Goal: Task Accomplishment & Management: Manage account settings

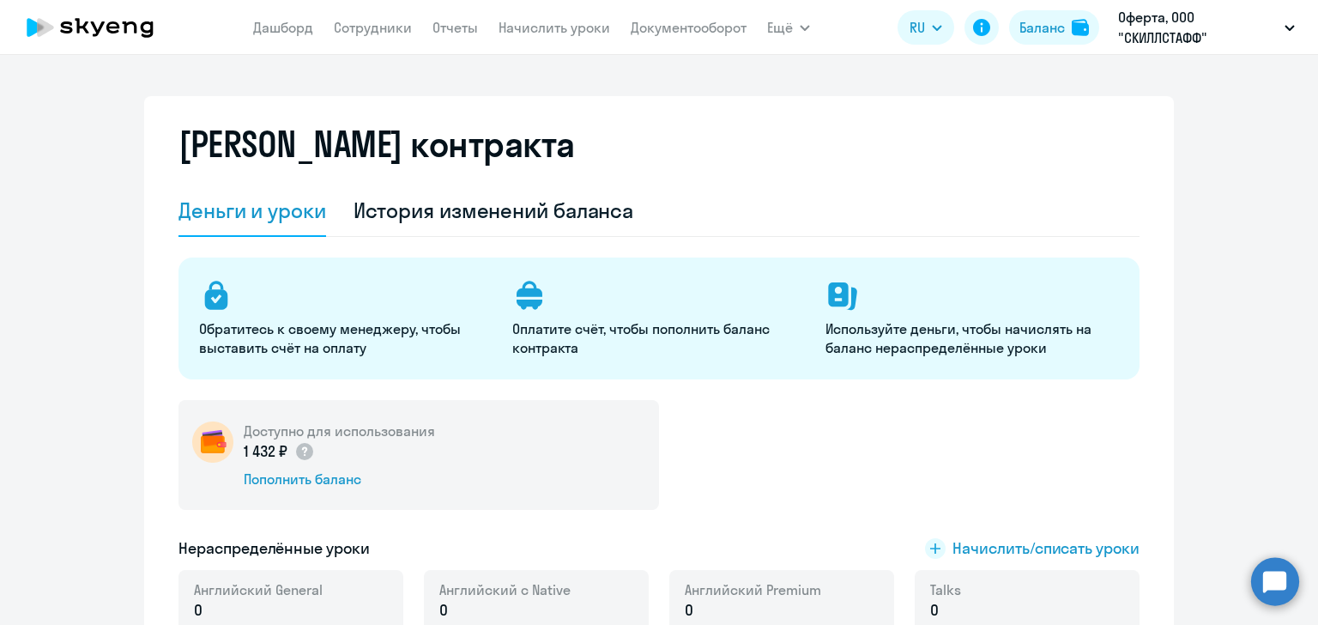
select select "english_adult_not_native_speaker"
click at [281, 478] on div "Пополнить баланс" at bounding box center [339, 478] width 191 height 19
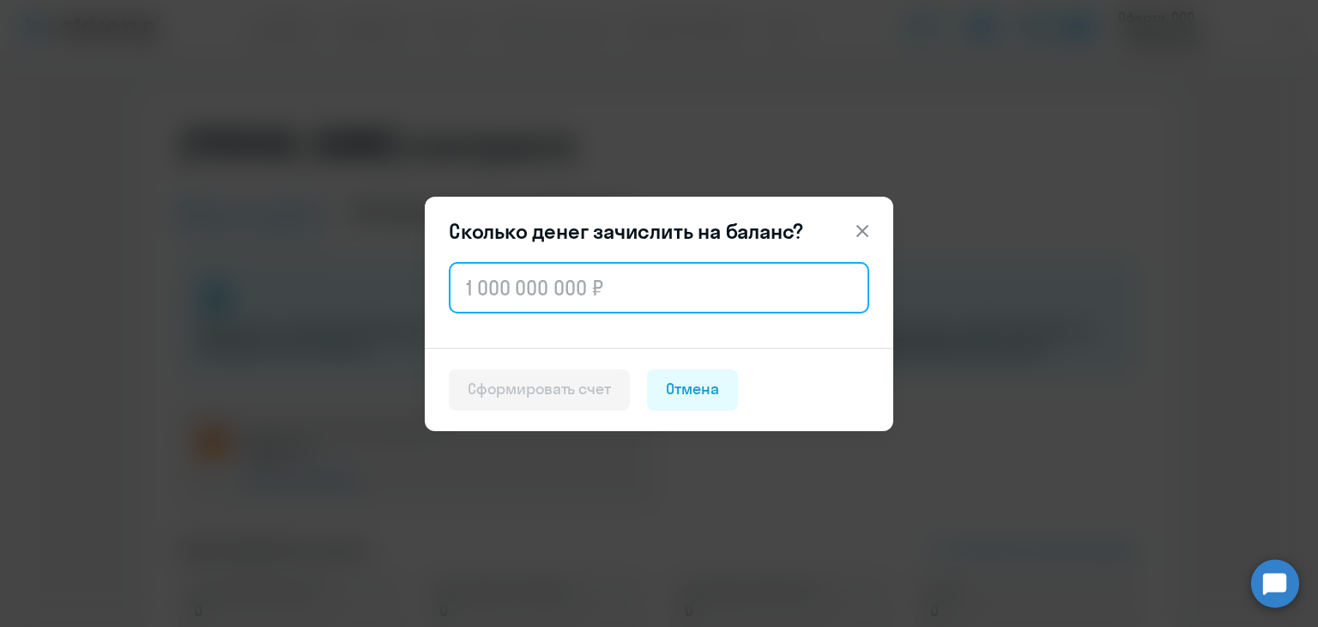
click at [492, 278] on input "text" at bounding box center [659, 287] width 421 height 51
type input "2"
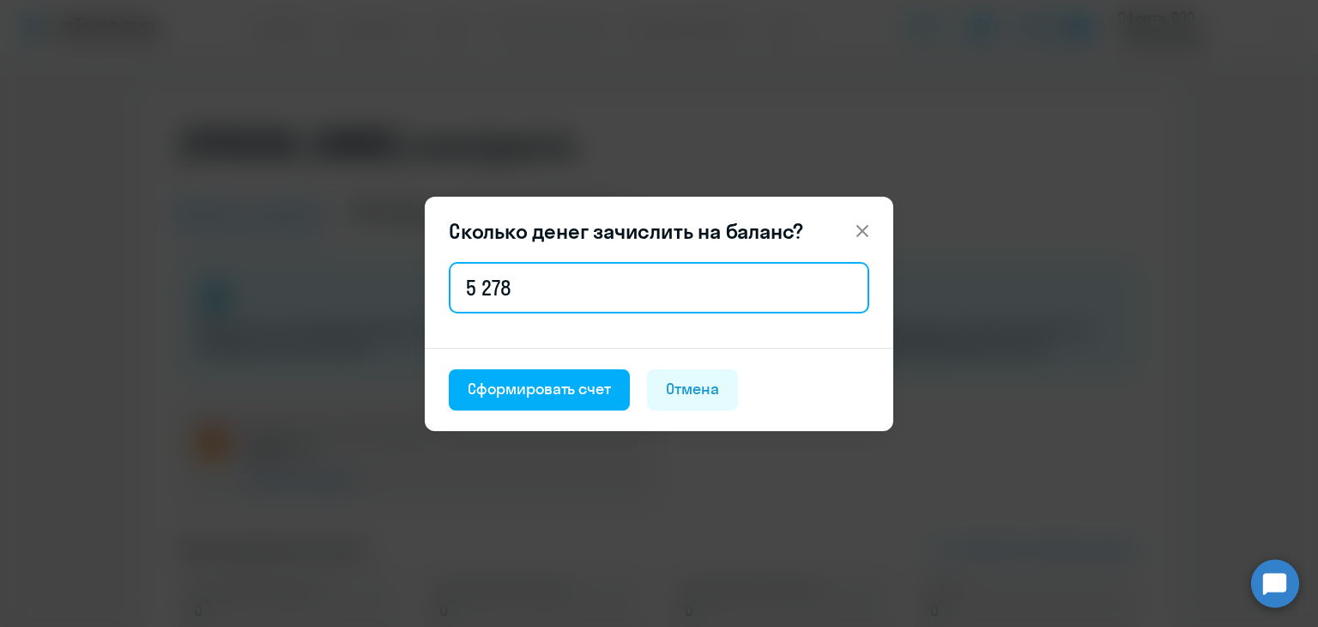
type input "5 278"
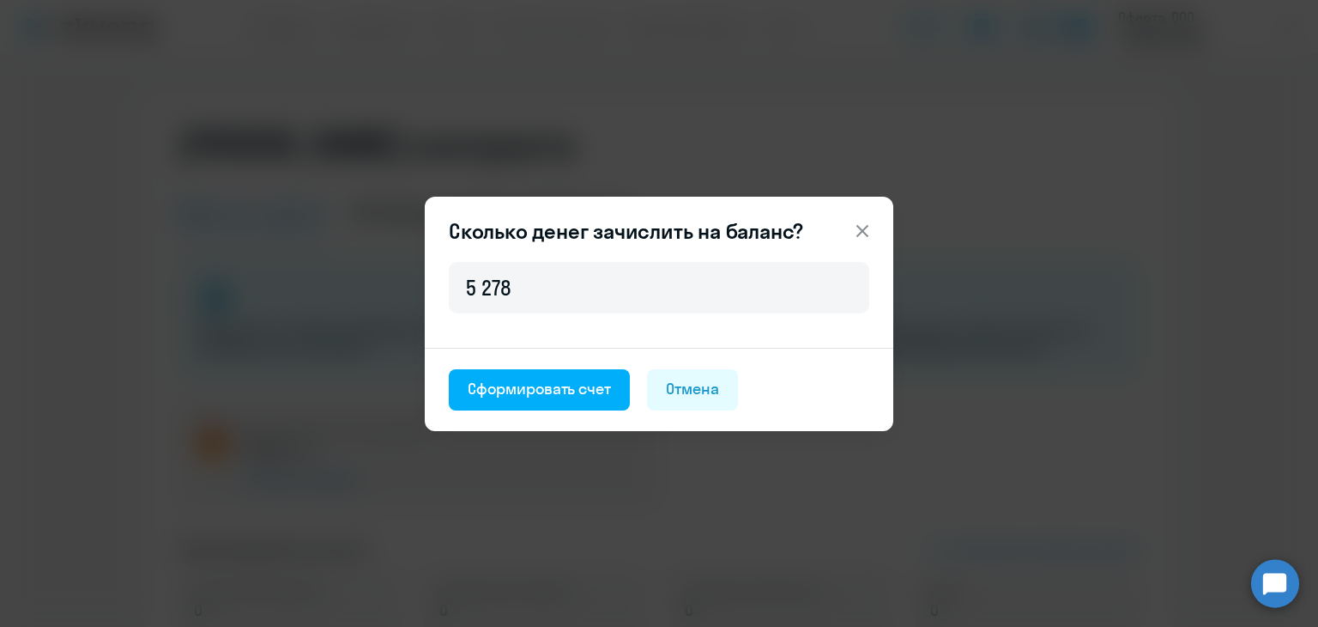
click at [862, 234] on icon at bounding box center [862, 231] width 21 height 21
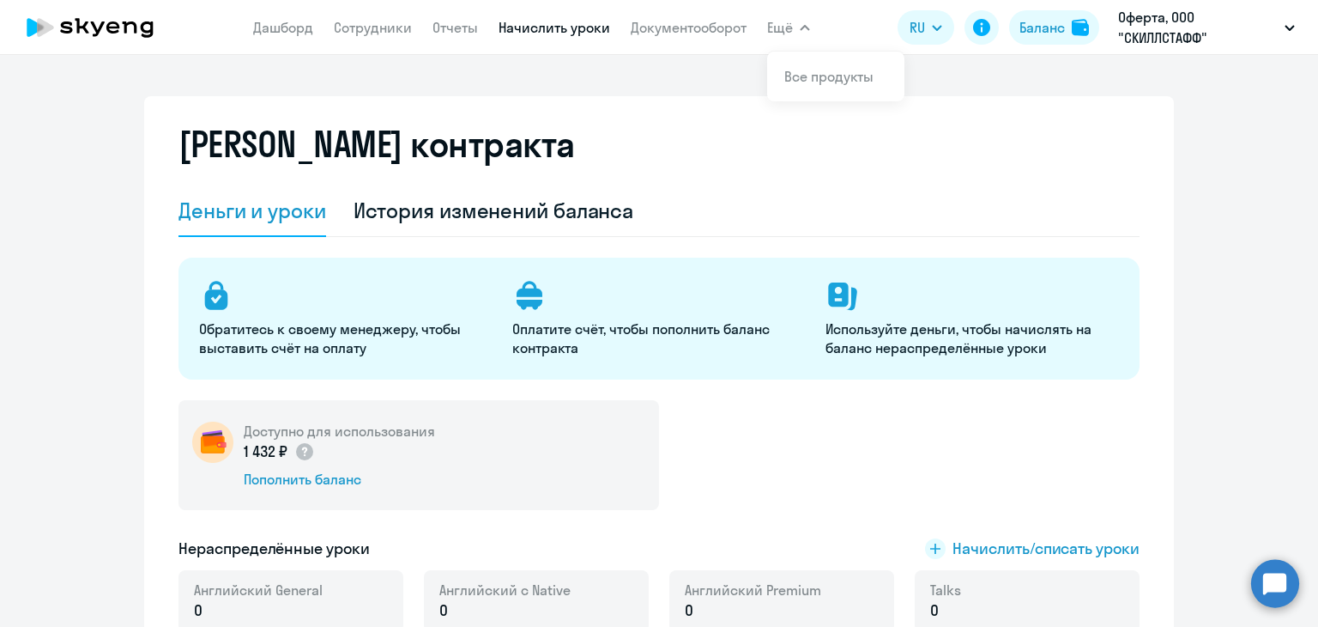
click at [542, 21] on link "Начислить уроки" at bounding box center [555, 27] width 112 height 17
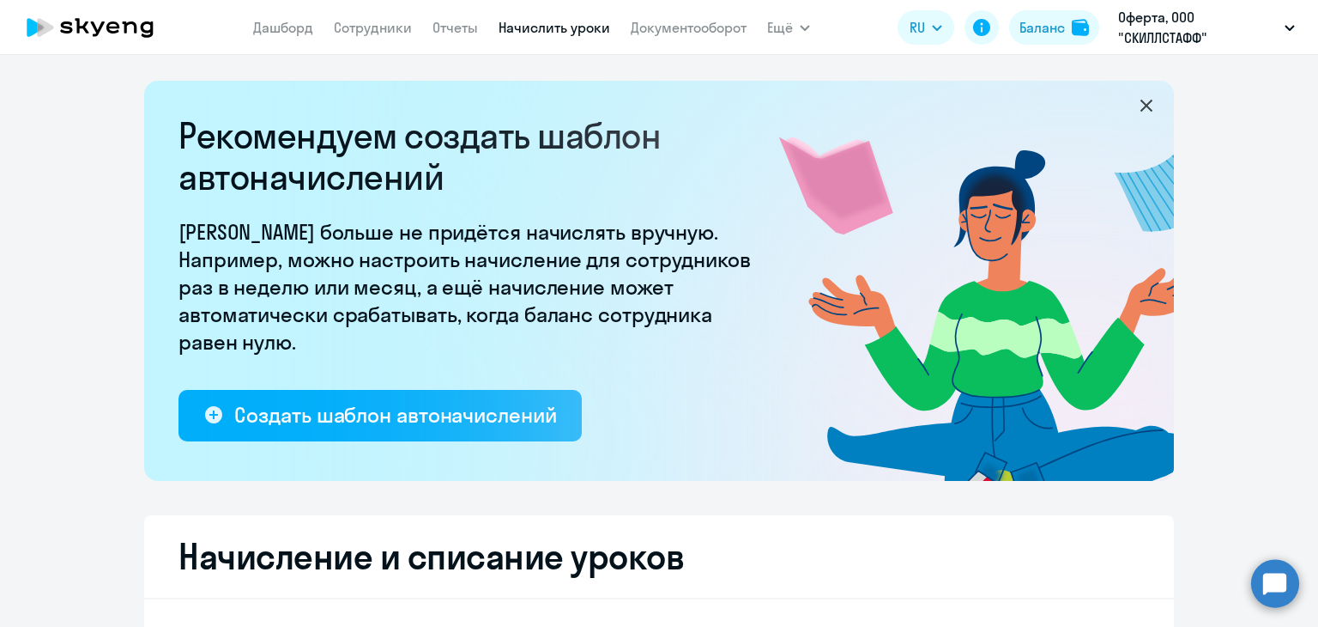
select select "10"
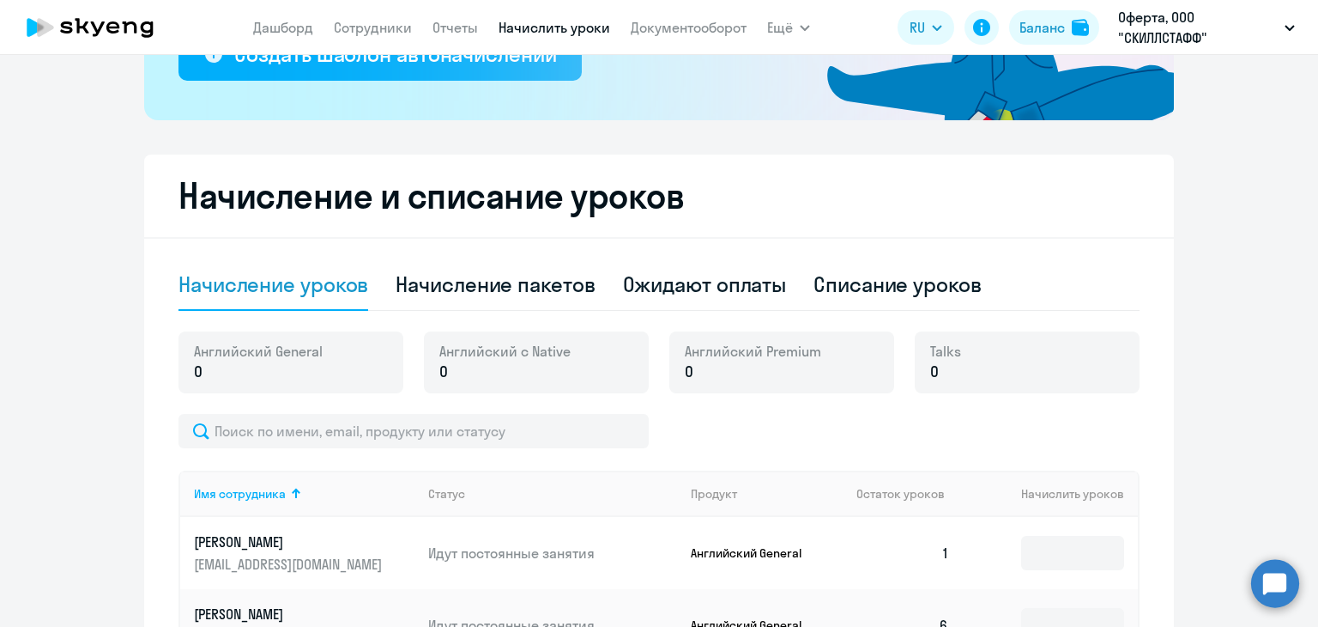
scroll to position [429, 0]
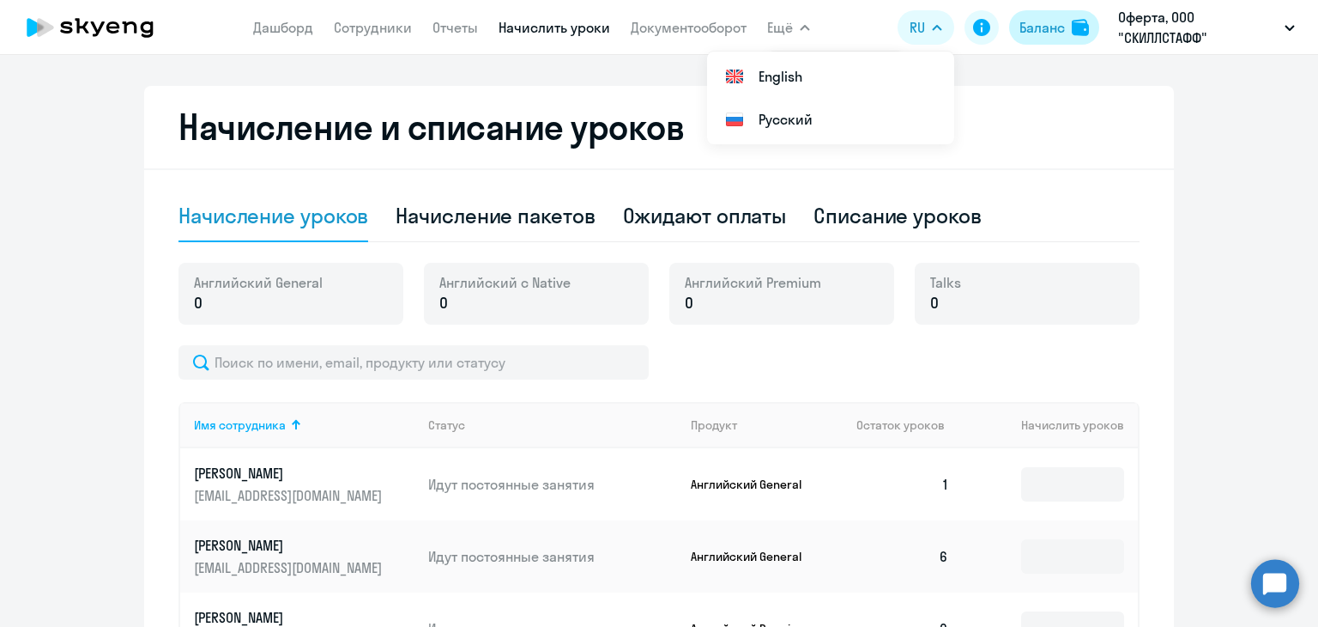
click at [1072, 24] on img at bounding box center [1080, 27] width 17 height 17
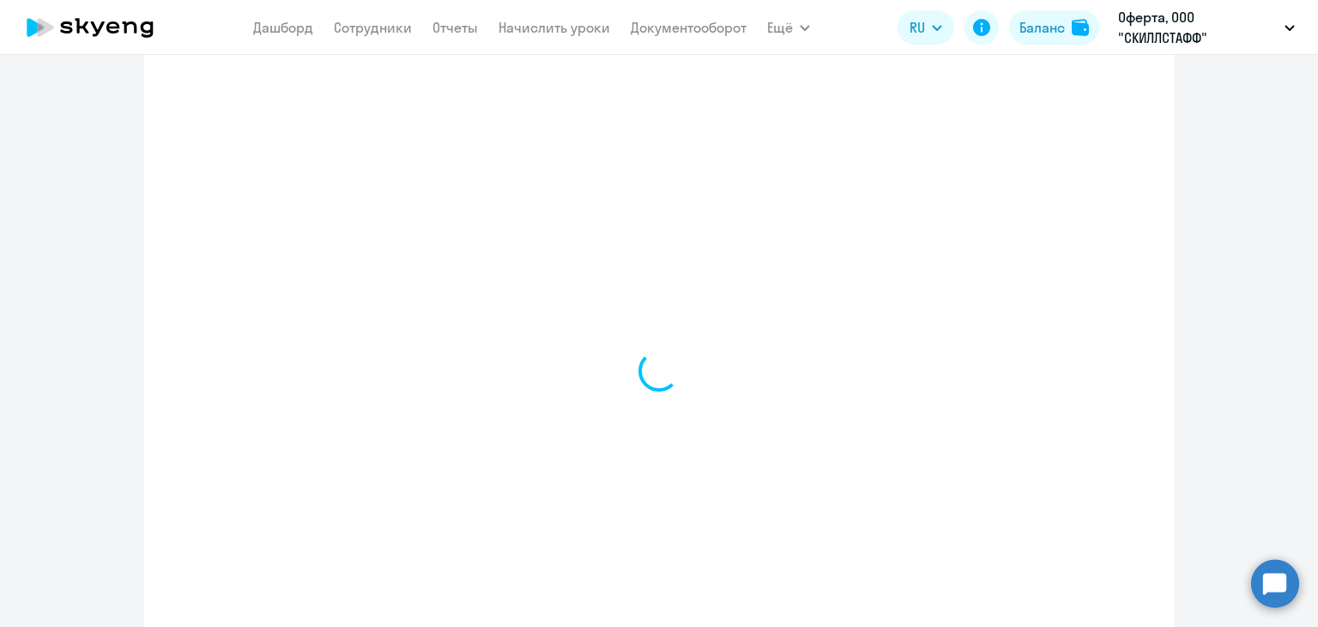
select select "english_adult_not_native_speaker"
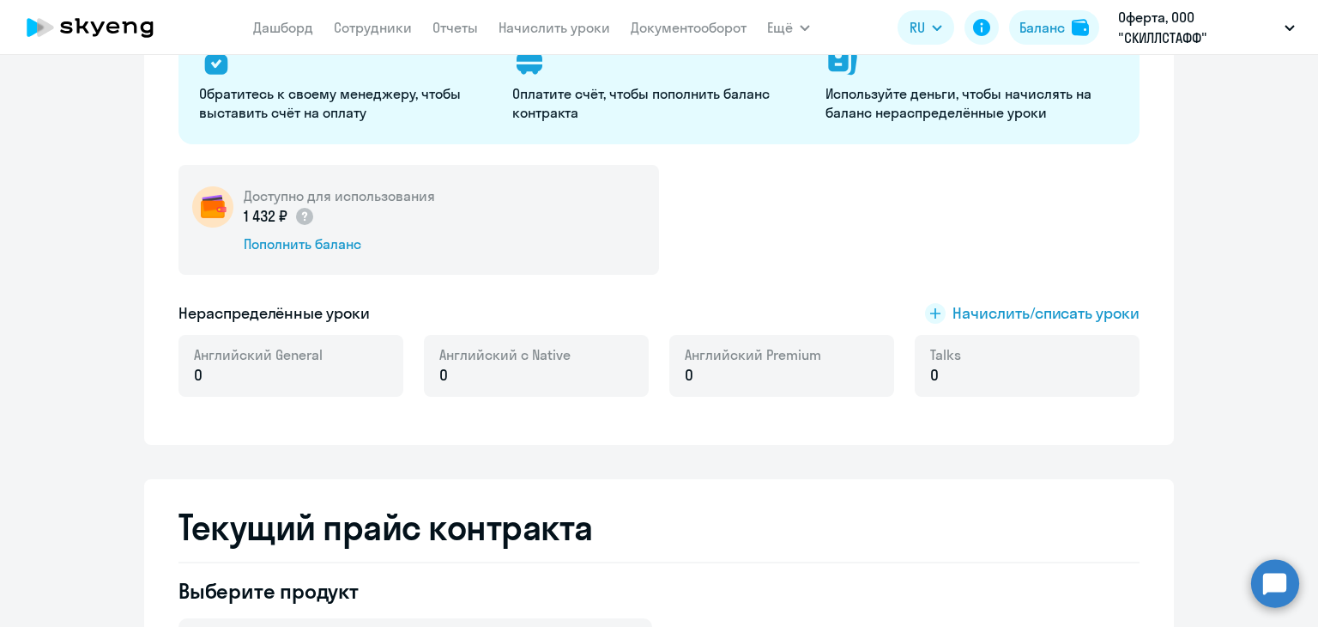
scroll to position [192, 0]
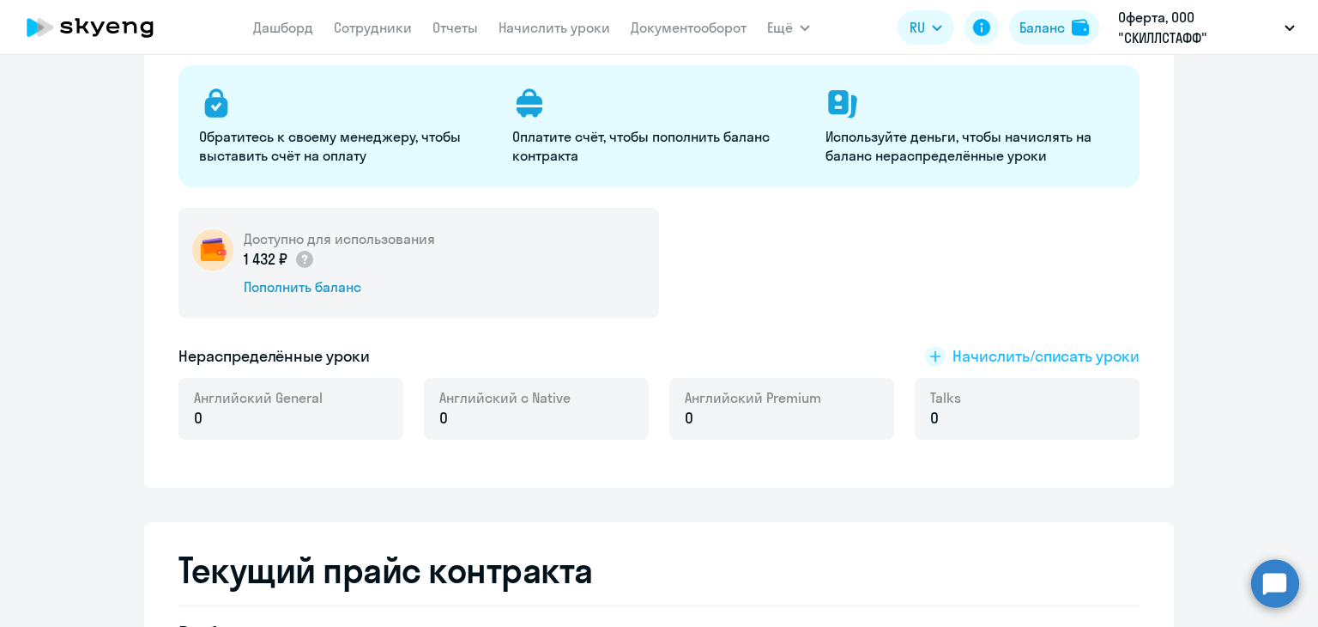
click at [1000, 360] on span "Начислить/списать уроки" at bounding box center [1046, 356] width 187 height 22
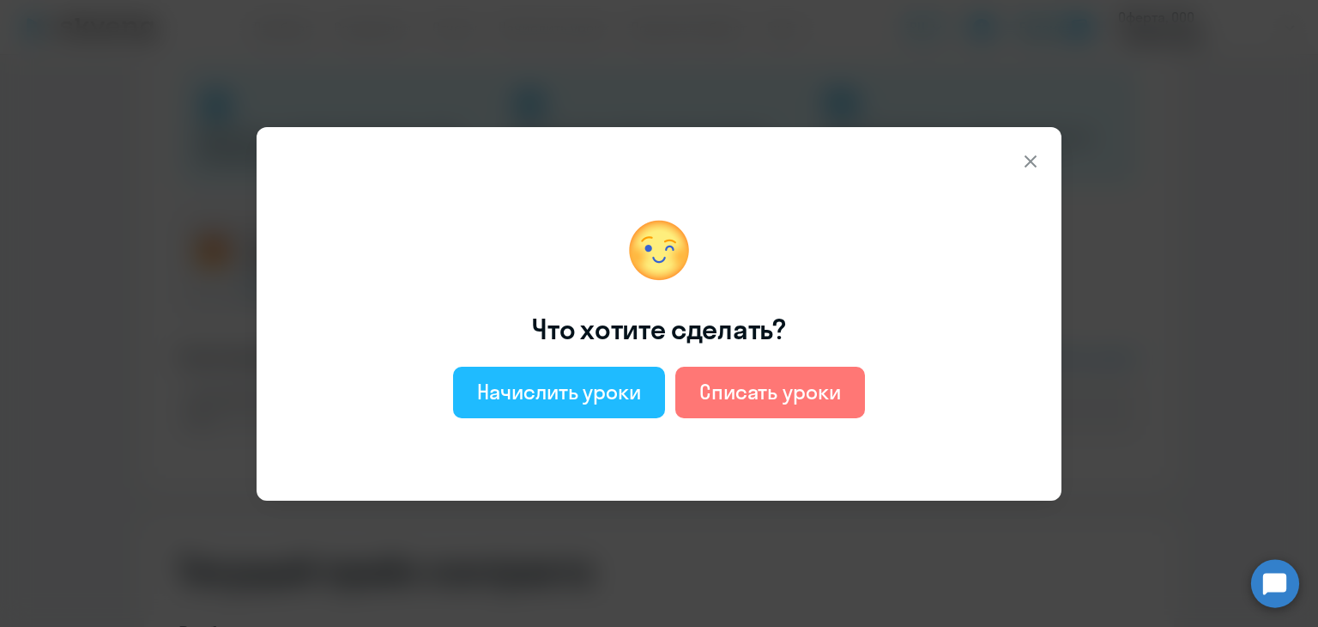
click at [500, 388] on div "Начислить уроки" at bounding box center [559, 391] width 164 height 27
select select "english_adult_not_native_speaker"
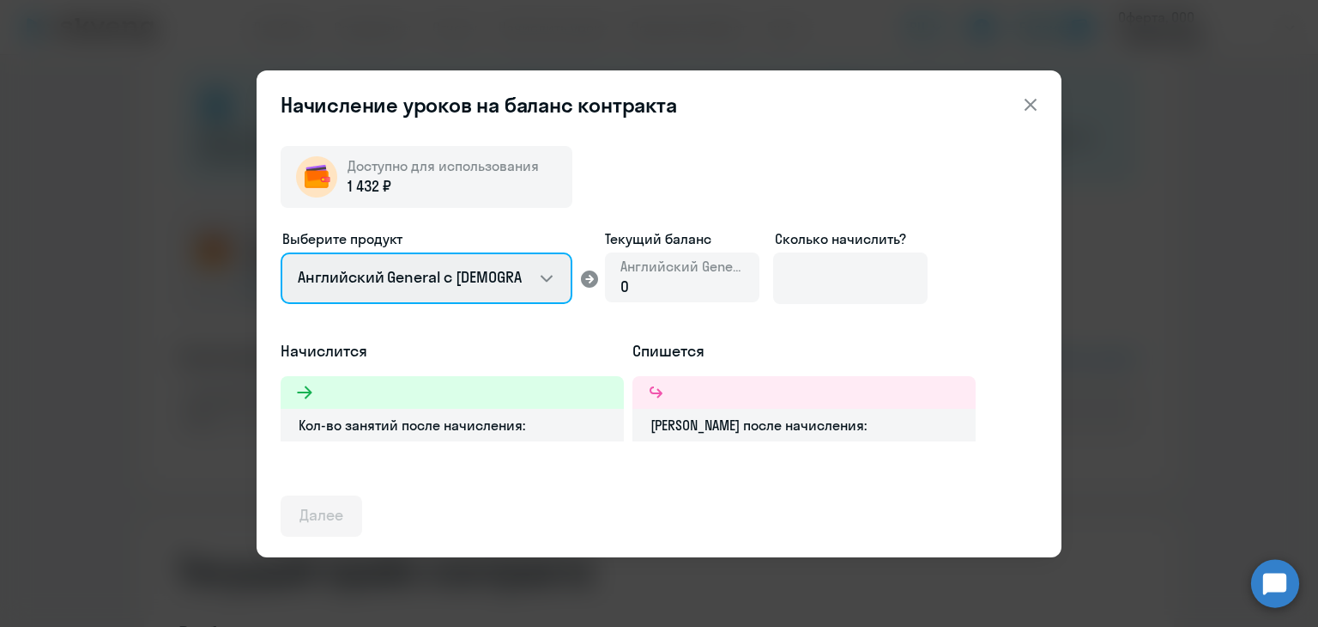
click at [542, 279] on select "Английский General с [DEMOGRAPHIC_DATA] преподавателем Английский General с [DE…" at bounding box center [427, 277] width 292 height 51
click at [281, 252] on select "Английский General с [DEMOGRAPHIC_DATA] преподавателем Английский General с [DE…" at bounding box center [427, 277] width 292 height 51
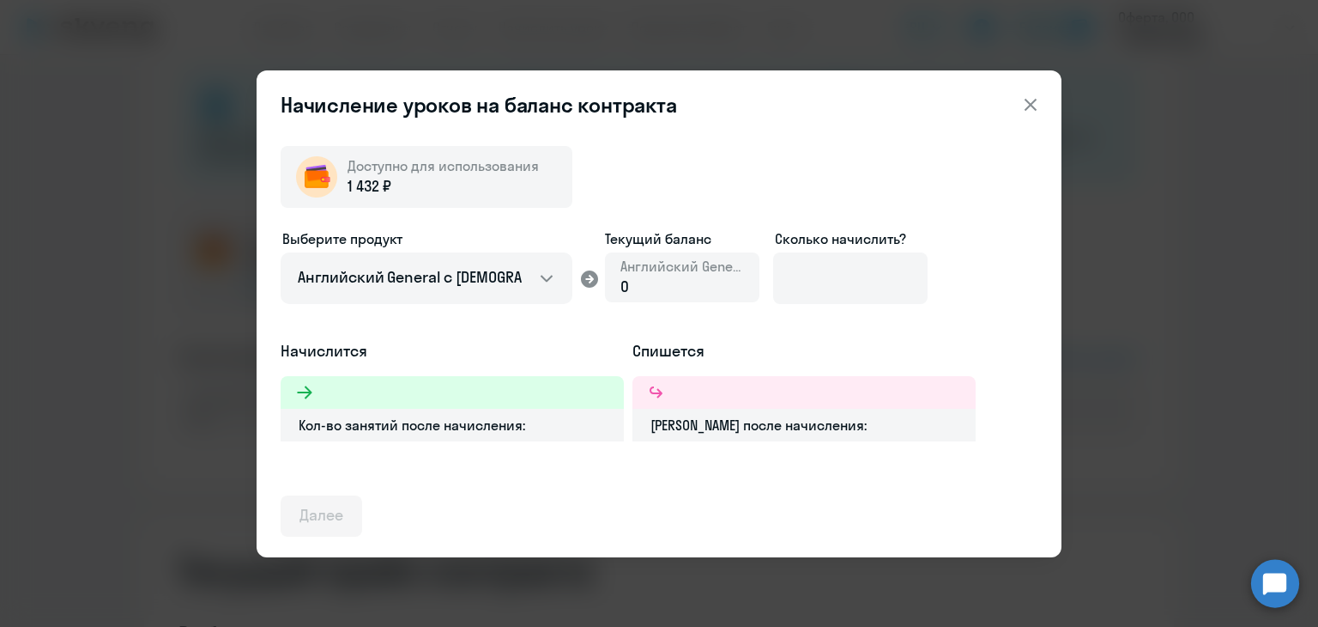
click at [642, 272] on span "Английский General" at bounding box center [682, 266] width 124 height 19
click at [642, 282] on div "0" at bounding box center [682, 286] width 124 height 22
click at [812, 283] on input at bounding box center [850, 277] width 154 height 51
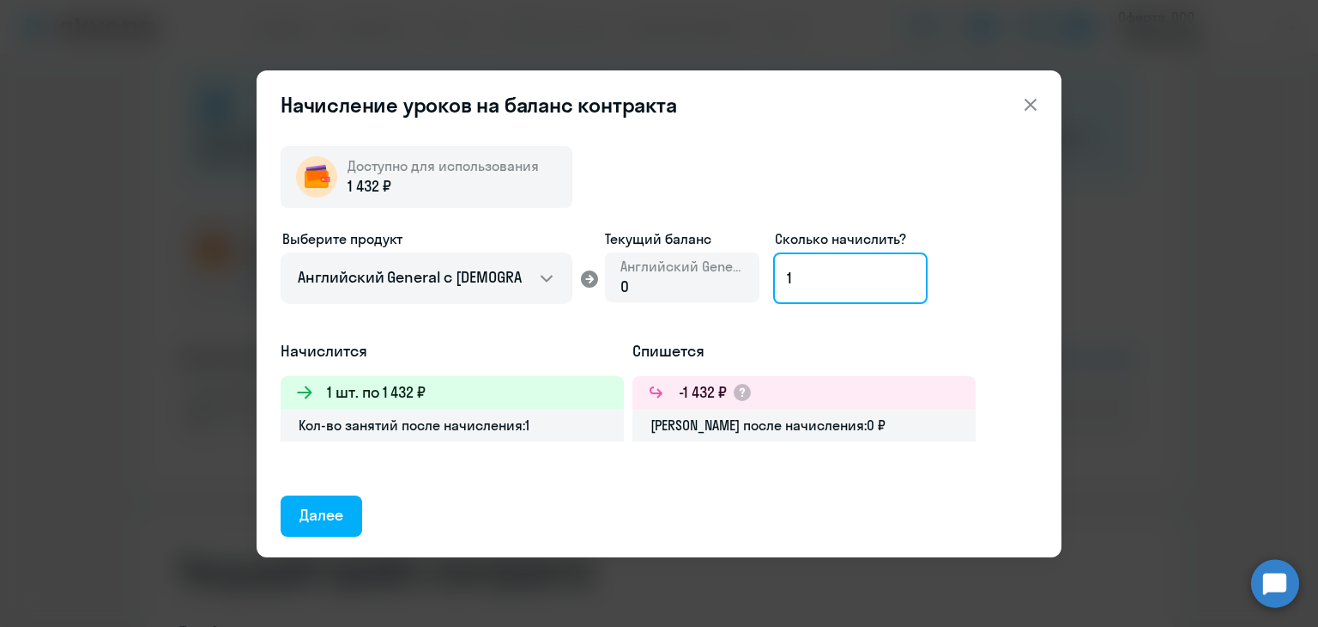
type input "1"
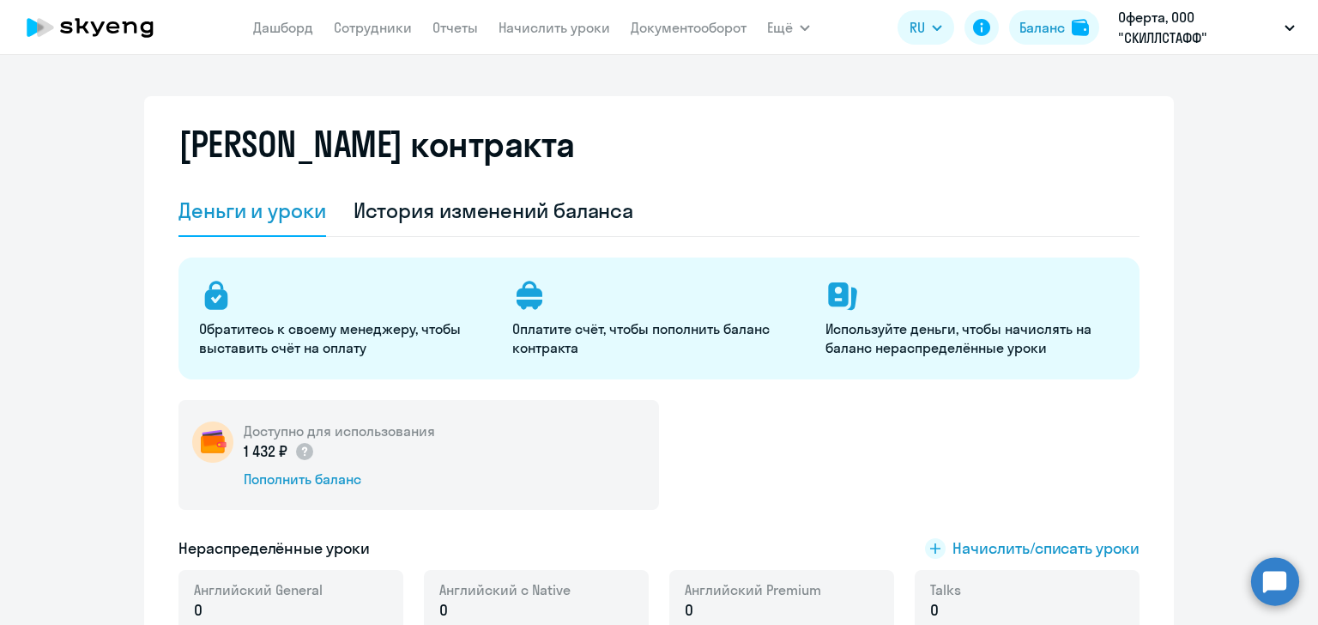
select select "english_adult_not_native_speaker"
